Goal: Find specific page/section: Find specific page/section

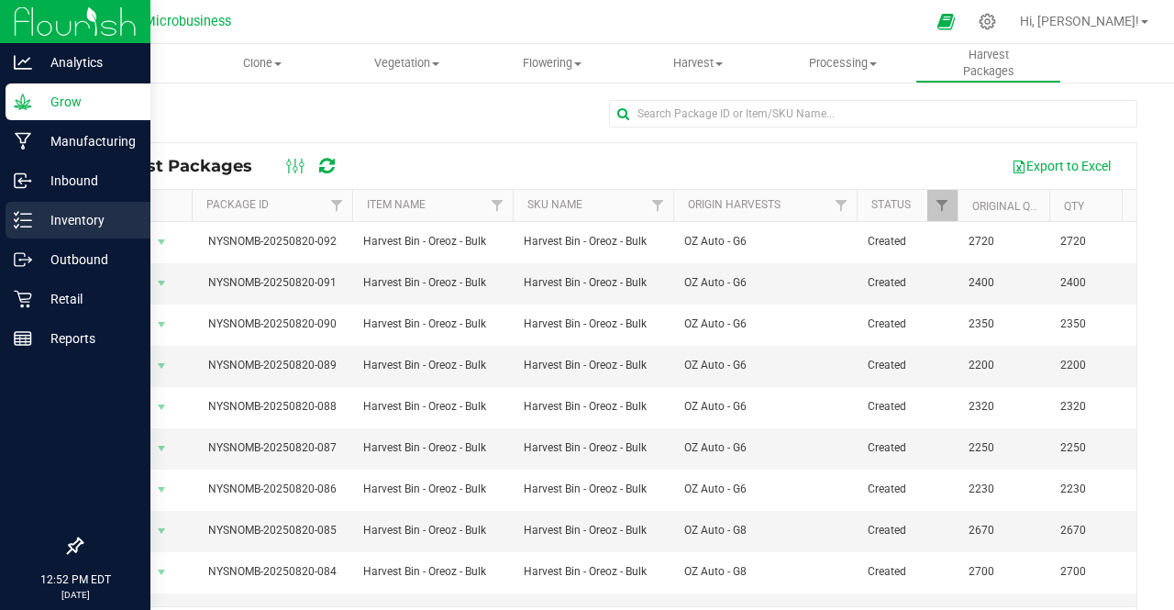
click at [55, 216] on p "Inventory" at bounding box center [87, 220] width 110 height 22
click at [58, 208] on div "Inventory" at bounding box center [78, 220] width 145 height 37
click at [64, 175] on p "Inbound" at bounding box center [87, 181] width 110 height 22
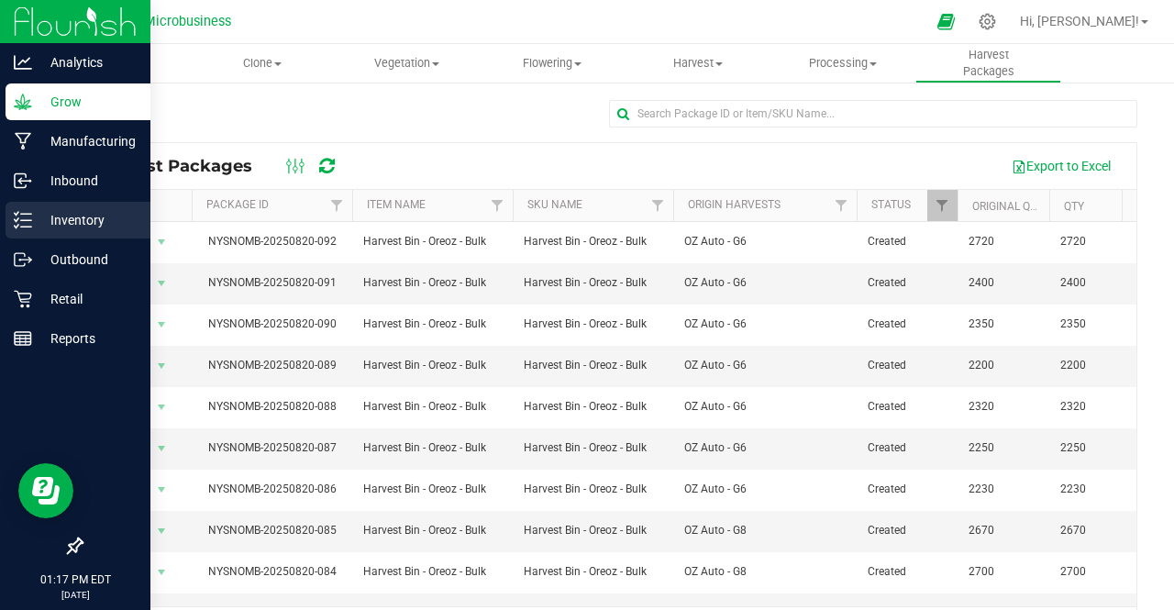
click at [80, 225] on p "Inventory" at bounding box center [87, 220] width 110 height 22
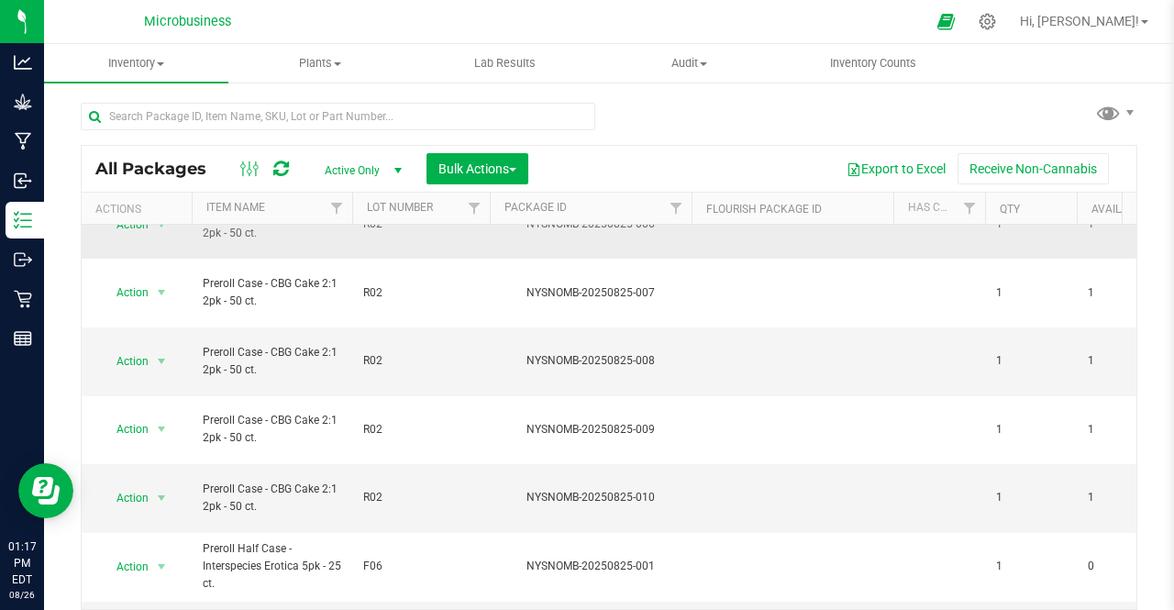
scroll to position [262, 0]
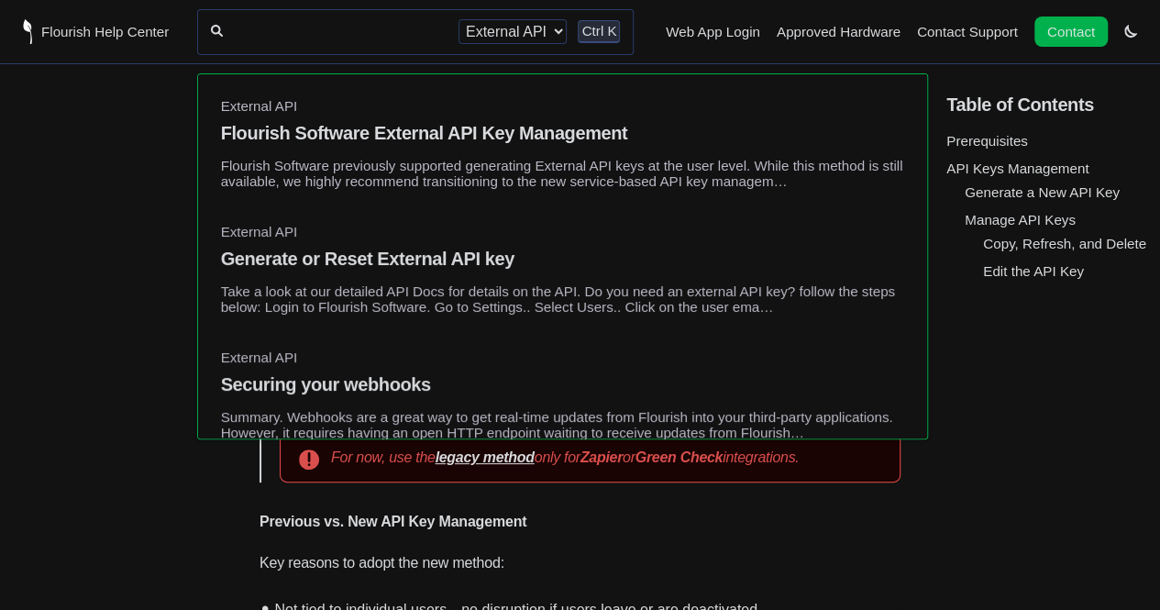
click at [92, 108] on div "Getting Started Login, Modules Overview, and Access Analytics Overview Support …" at bounding box center [104, 307] width 209 height 472
click at [89, 343] on div "Getting Started Login, Modules Overview, and Access Analytics Overview Support …" at bounding box center [104, 307] width 209 height 472
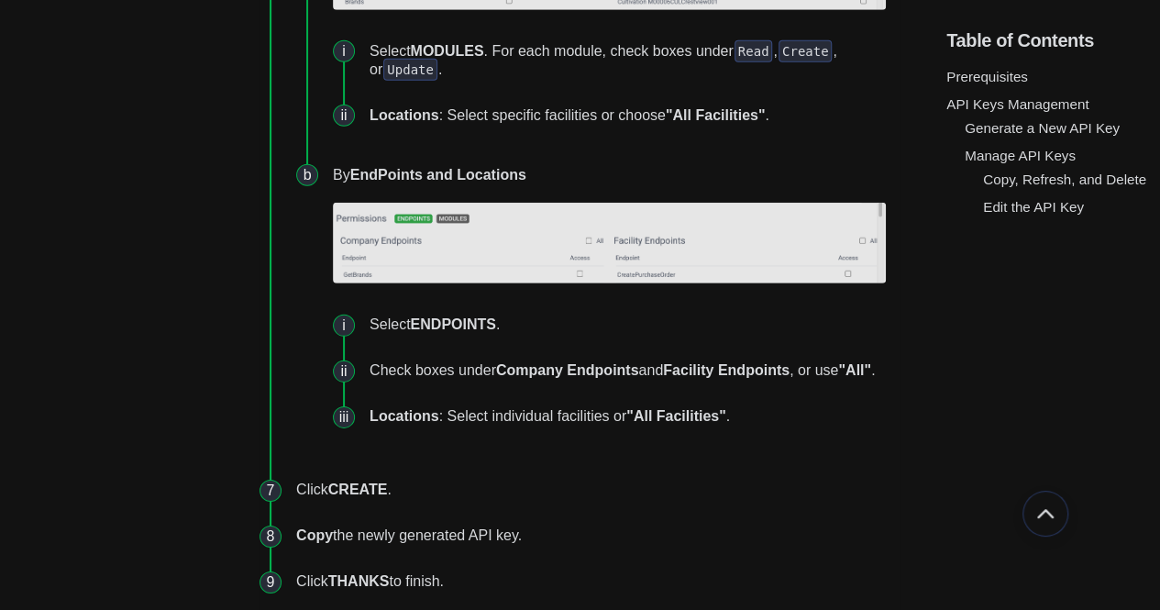
scroll to position [2670, 0]
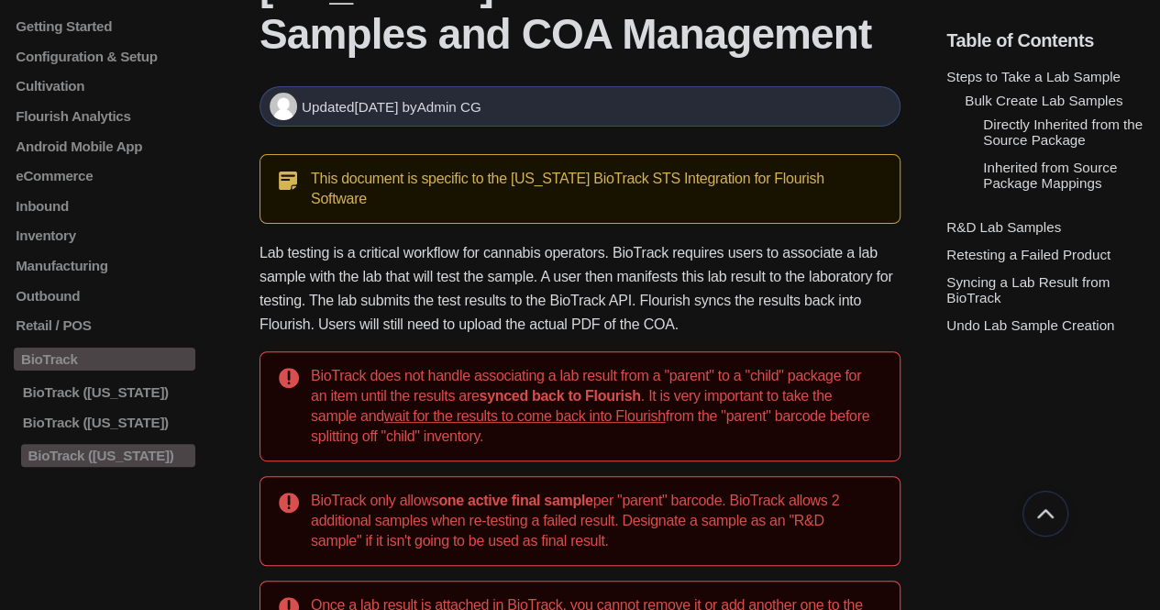
scroll to position [202, 0]
